Goal: Transaction & Acquisition: Purchase product/service

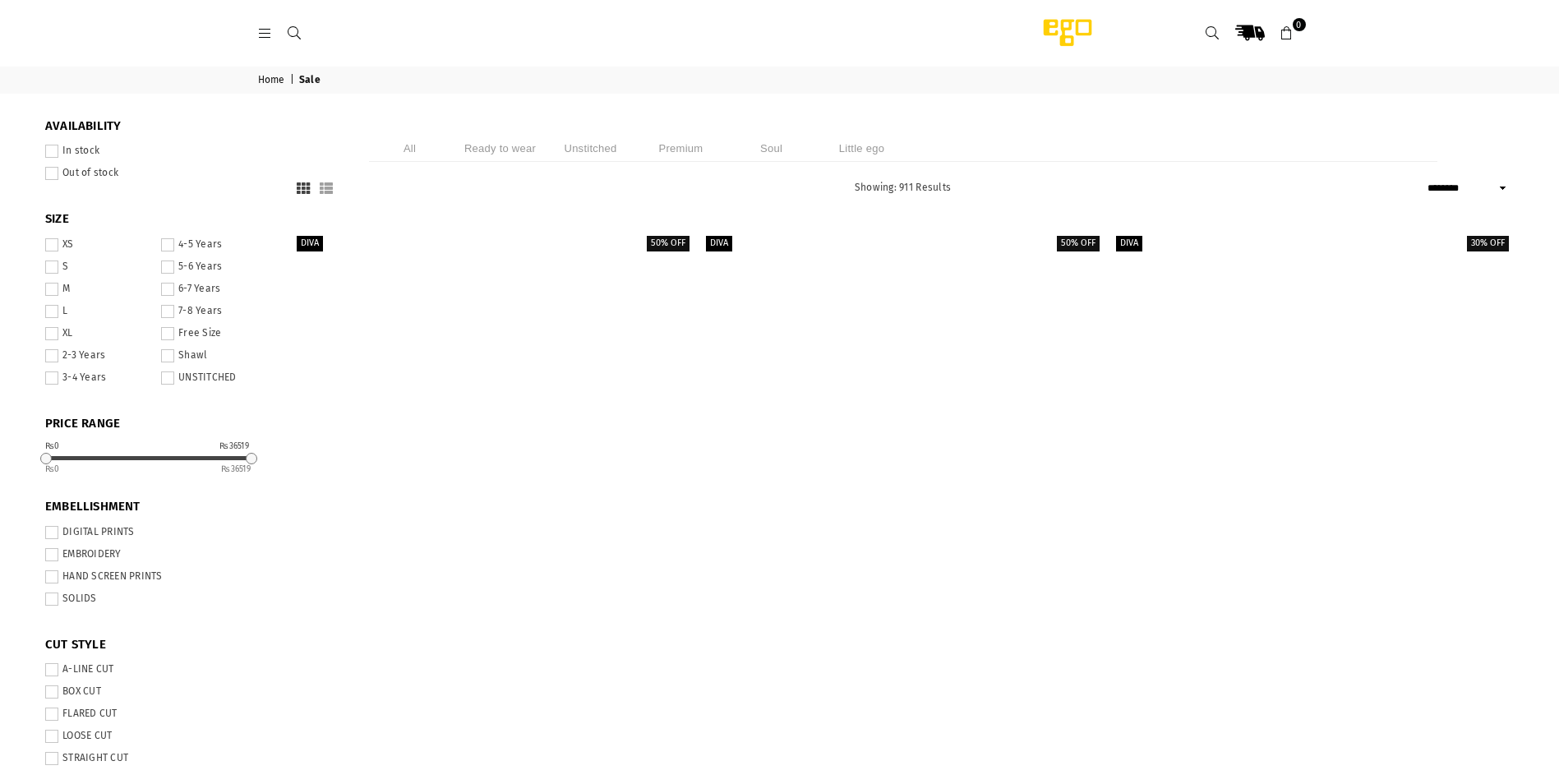
select select "******"
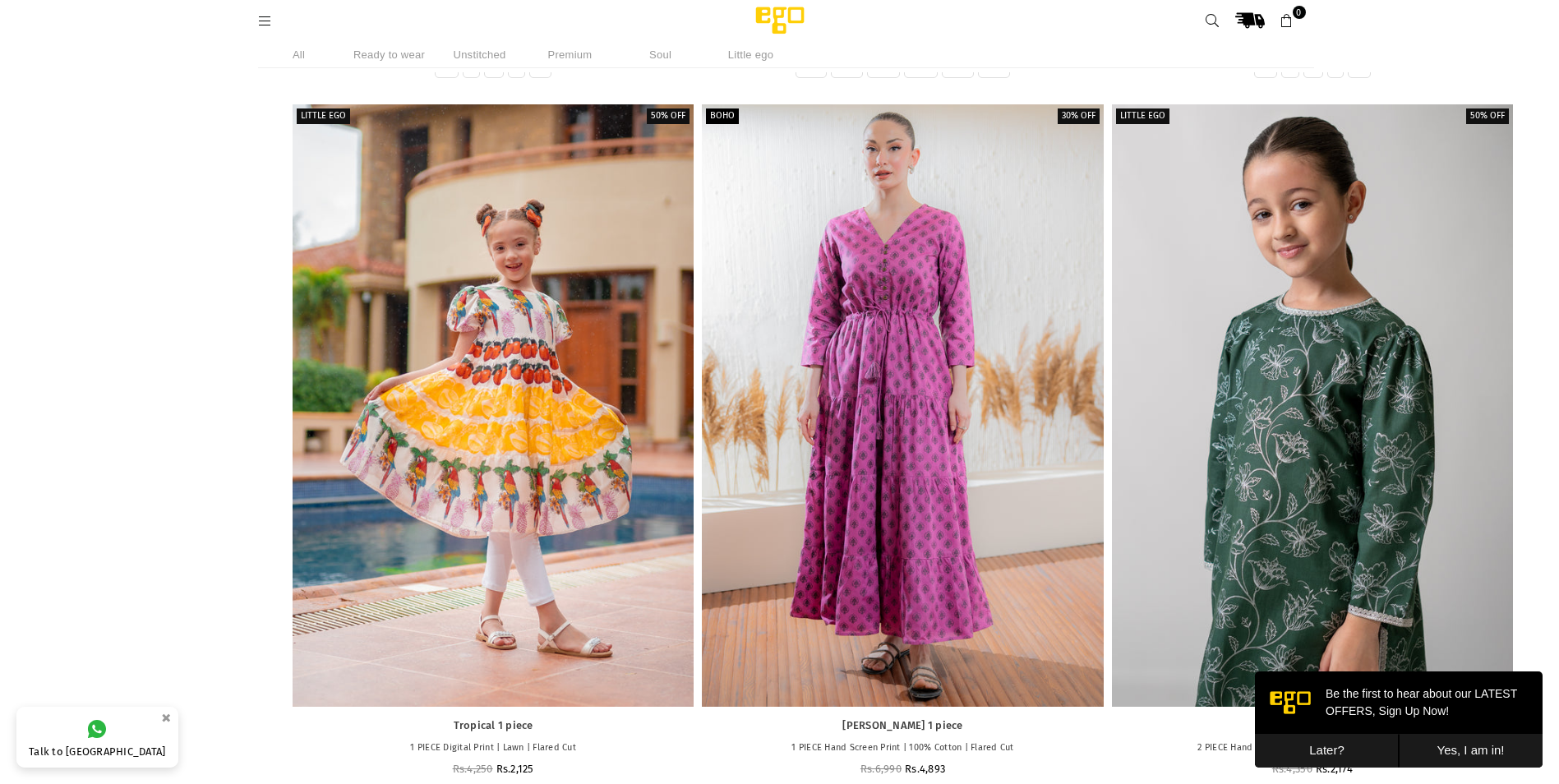
scroll to position [2260, 0]
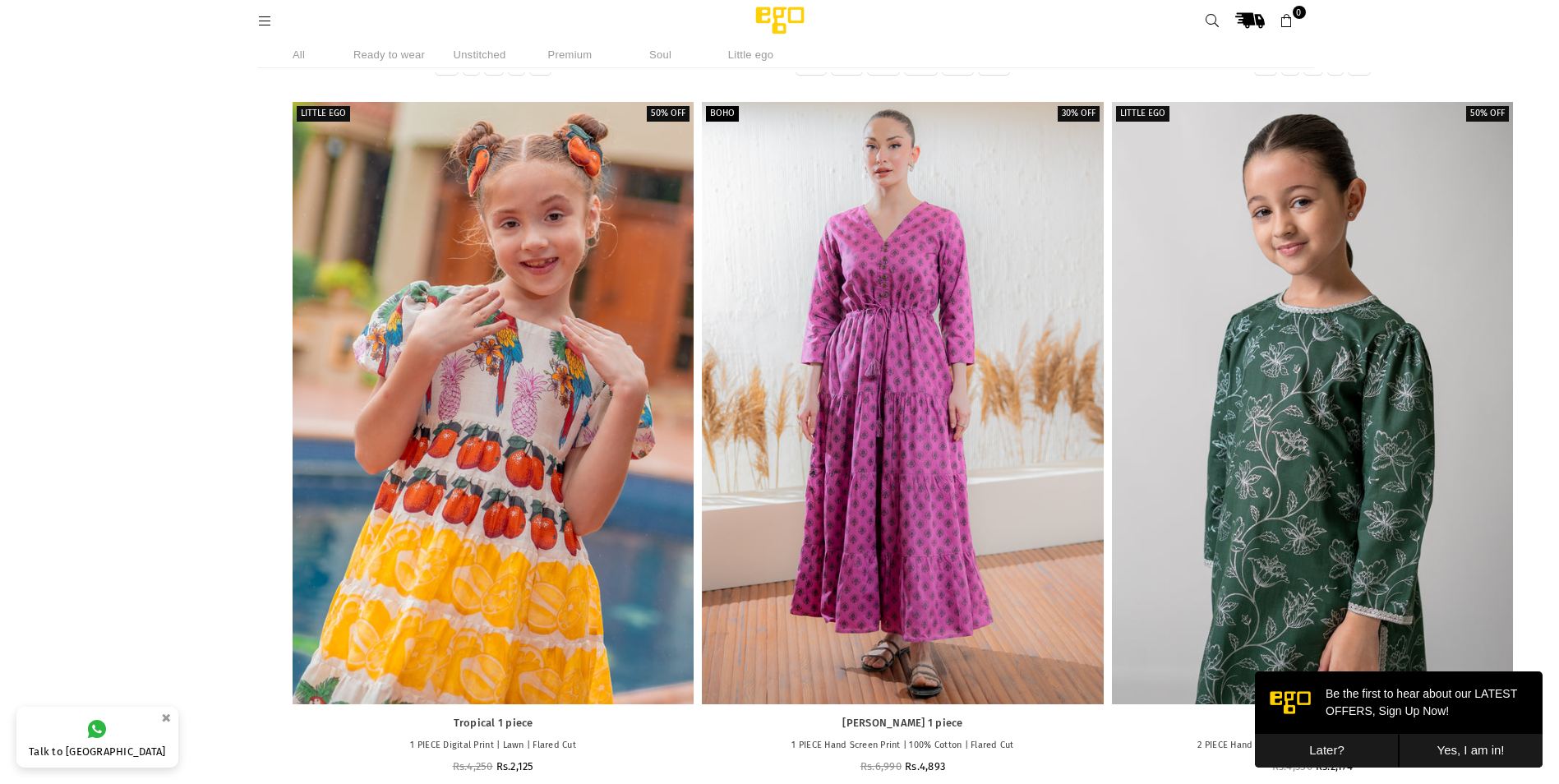
click at [417, 440] on div at bounding box center [492, 403] width 401 height 601
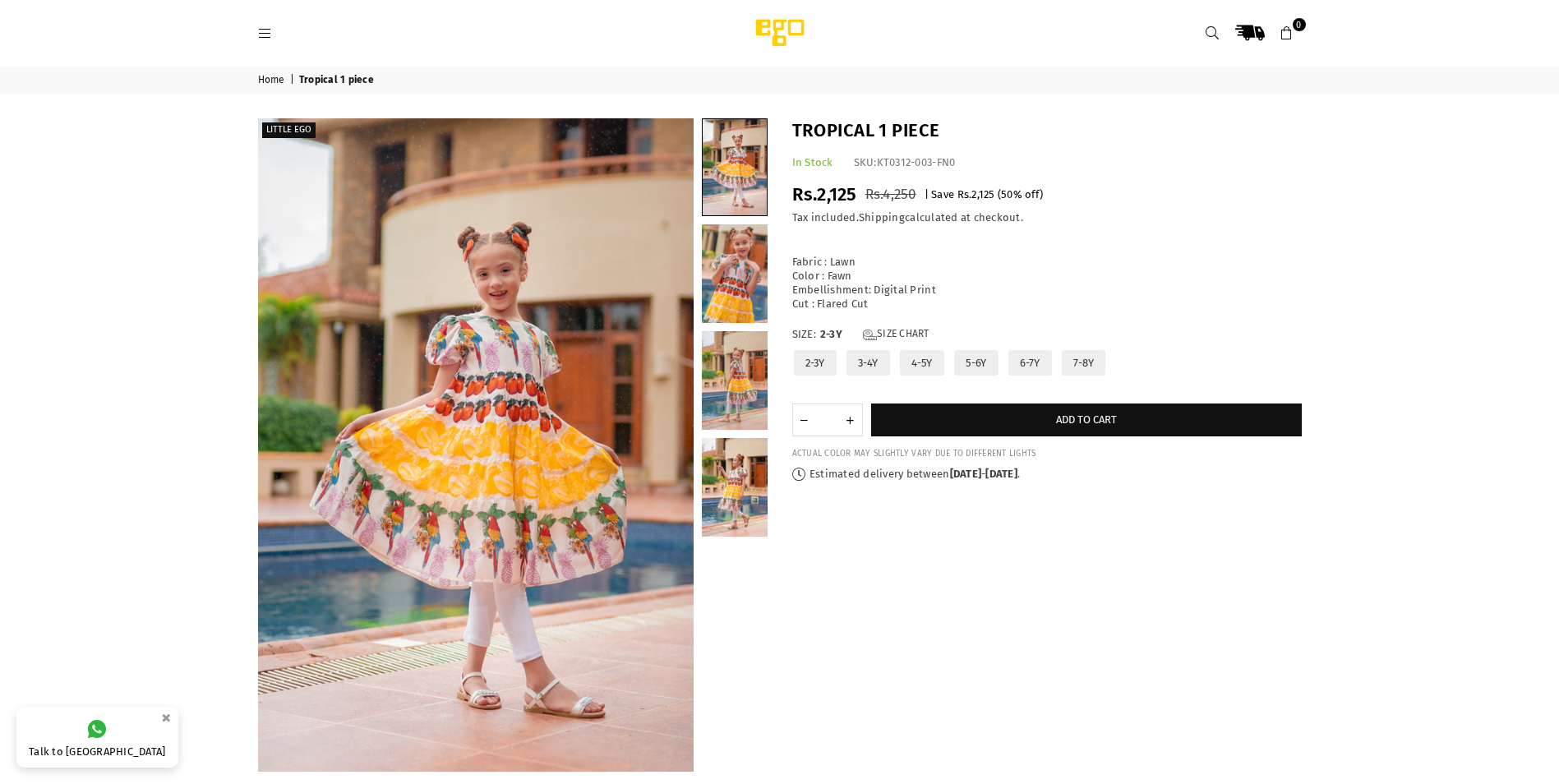
click at [1074, 362] on label "7-8Y" at bounding box center [1083, 362] width 47 height 29
click at [1026, 367] on label "6-7Y" at bounding box center [1029, 362] width 47 height 29
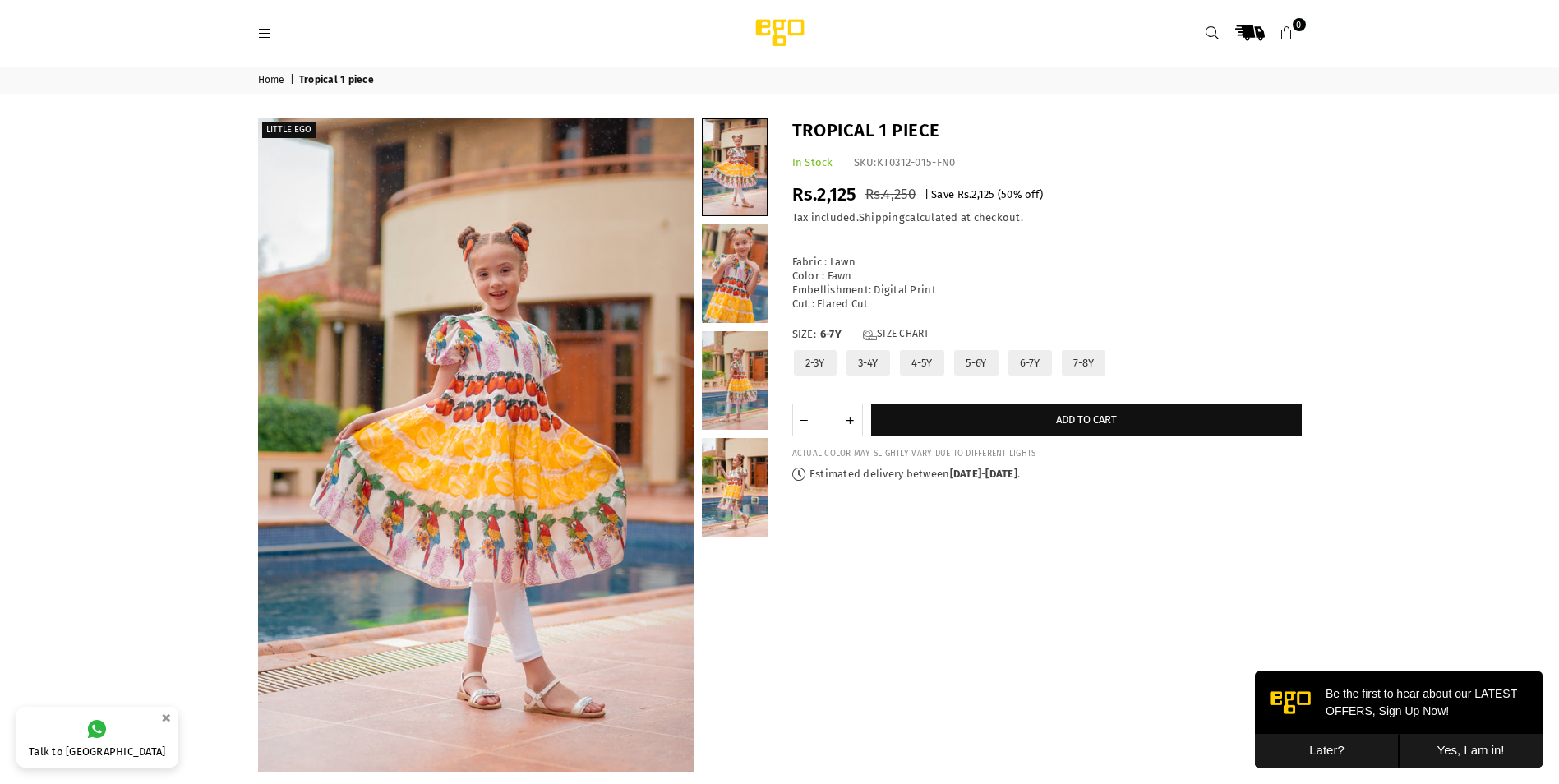
click at [810, 352] on label "2-3Y" at bounding box center [815, 362] width 46 height 29
click at [1475, 750] on button "Yes, I am in!" at bounding box center [1470, 750] width 144 height 34
